Goal: Find specific page/section: Find specific page/section

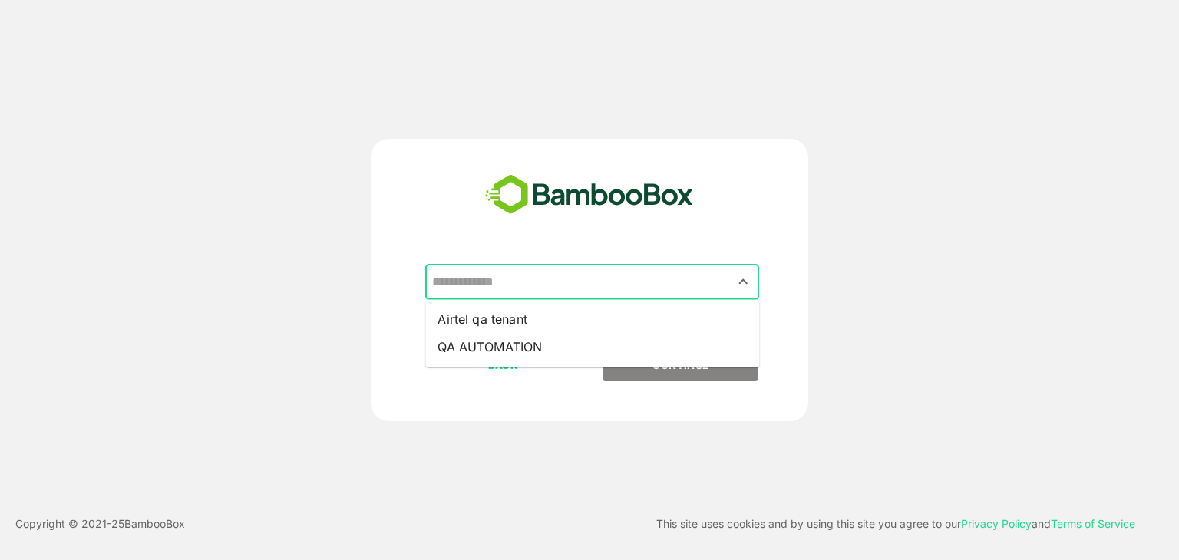
click at [555, 279] on input "text" at bounding box center [592, 282] width 328 height 29
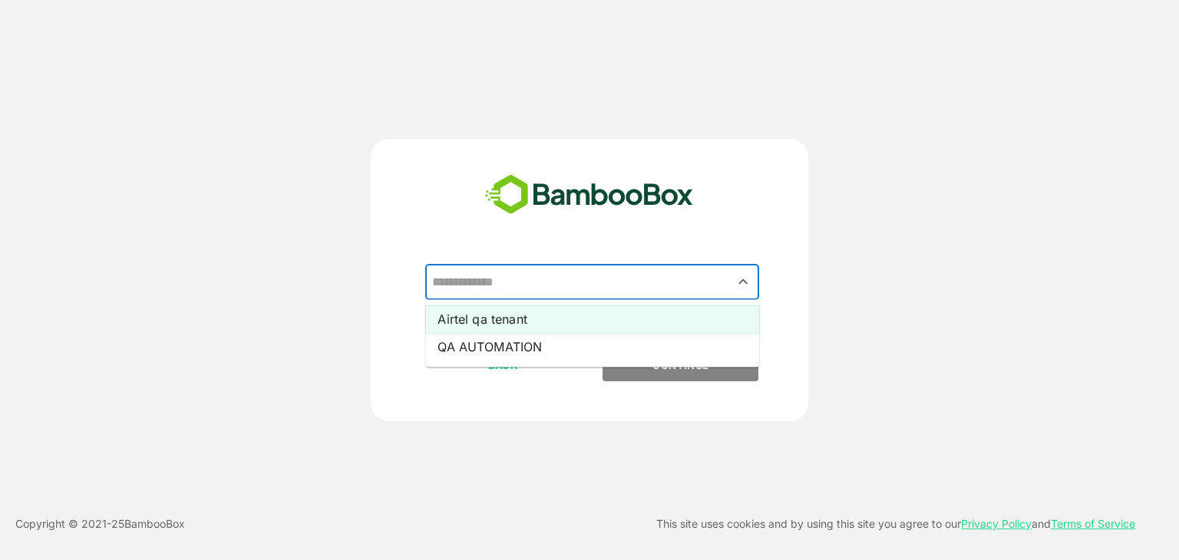
click at [517, 314] on li "Airtel qa tenant" at bounding box center [592, 319] width 334 height 28
type input "**********"
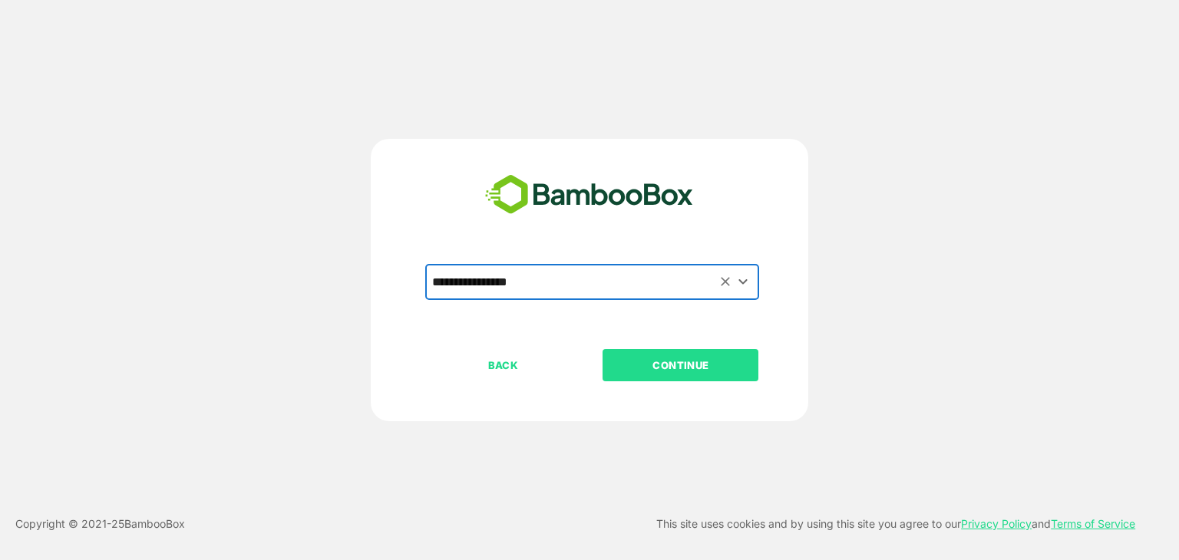
click at [687, 366] on p "CONTINUE" at bounding box center [680, 365] width 153 height 17
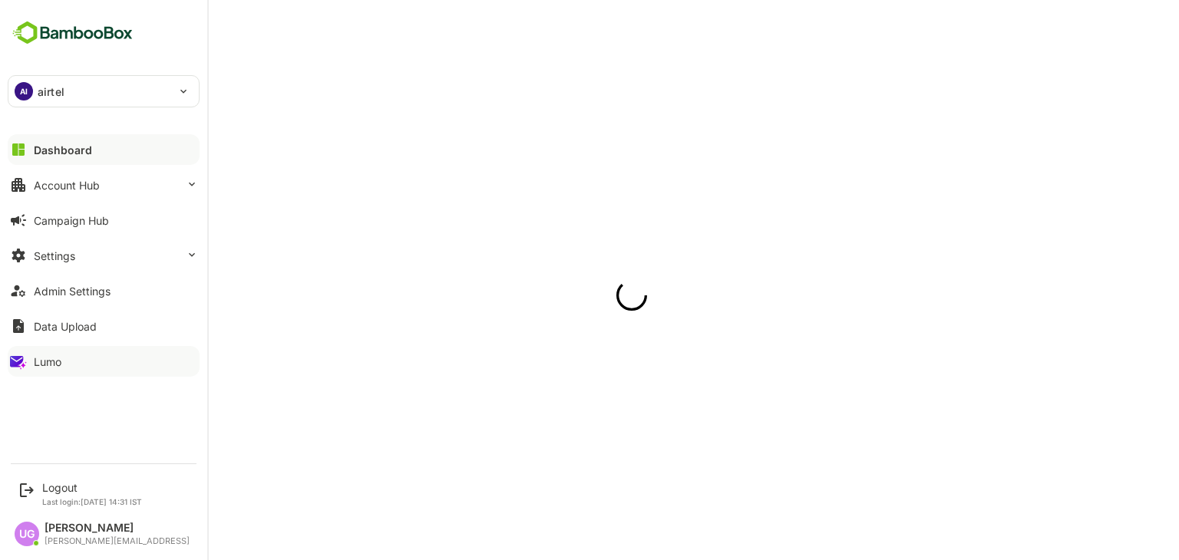
click at [58, 361] on div "Lumo" at bounding box center [48, 361] width 28 height 13
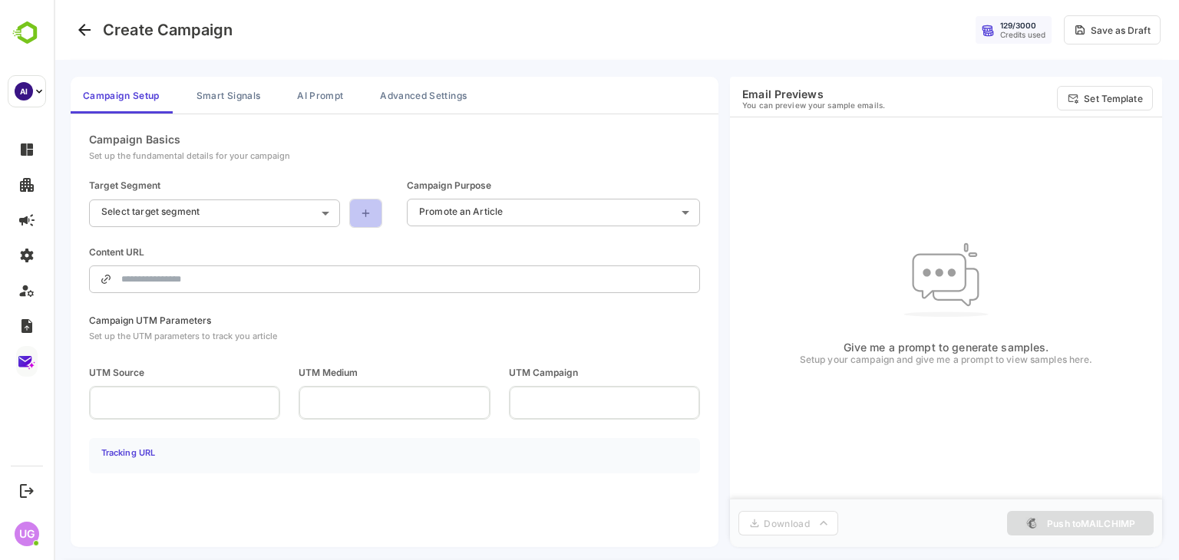
click at [368, 216] on icon at bounding box center [365, 213] width 13 height 12
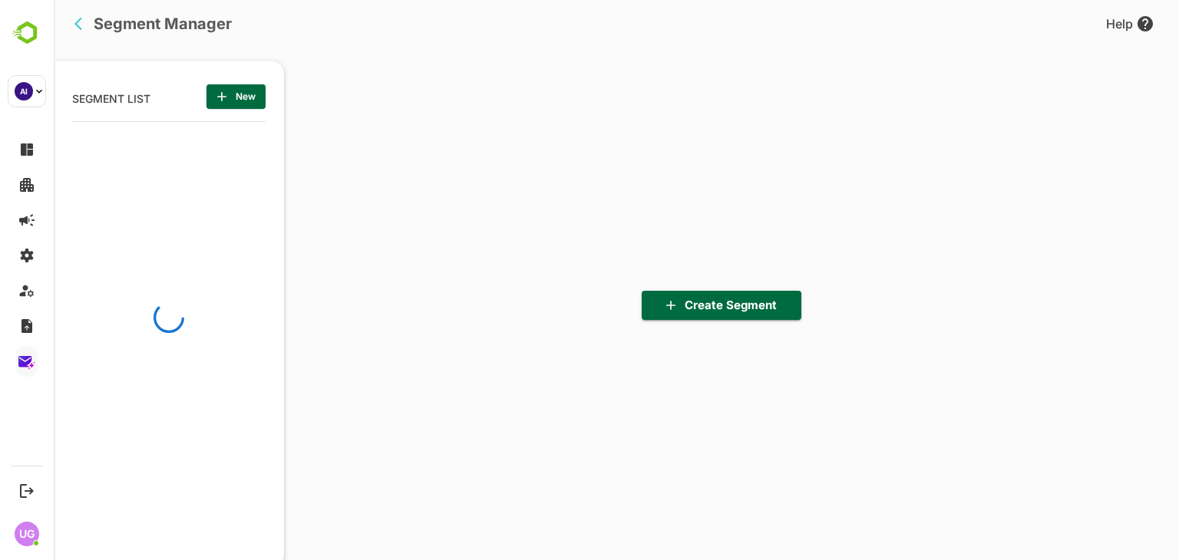
scroll to position [5, 4]
click at [84, 26] on icon "back" at bounding box center [81, 23] width 15 height 15
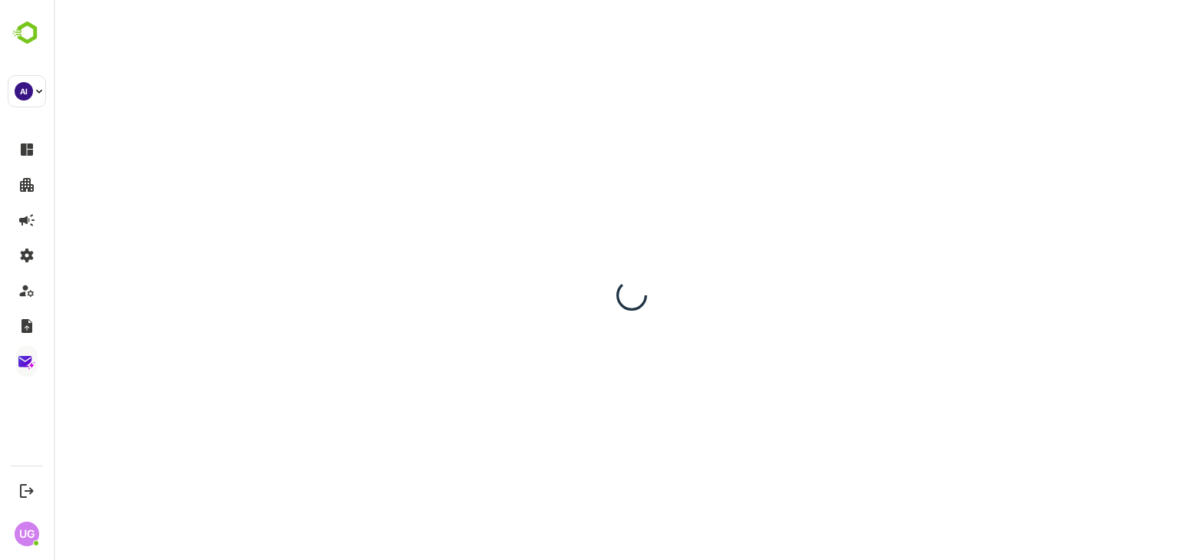
scroll to position [0, 0]
